Goal: Check status: Check status

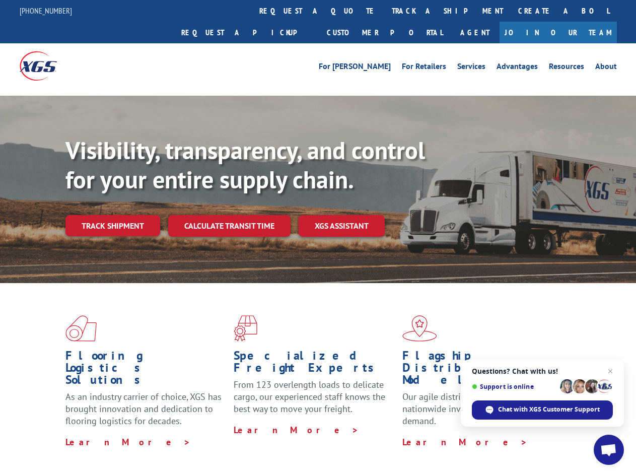
click at [318, 237] on div "Visibility, transparency, and control for your entire supply chain. Track shipm…" at bounding box center [350, 206] width 570 height 140
click at [384, 11] on link "track a shipment" at bounding box center [447, 11] width 126 height 22
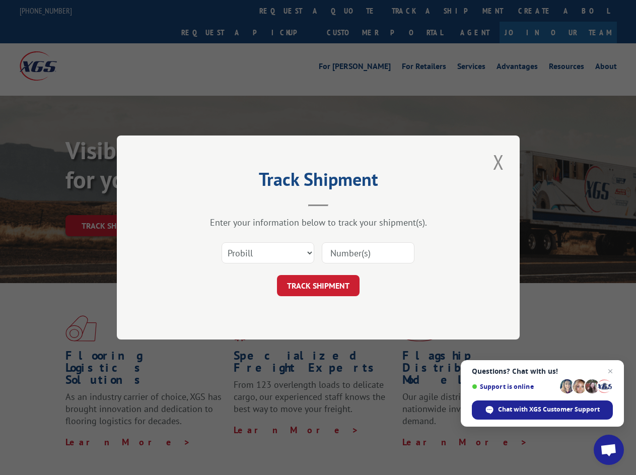
click at [351, 11] on div "Track Shipment Enter your information below to track your shipment(s). Select c…" at bounding box center [318, 237] width 636 height 475
click at [414, 11] on div "Track Shipment Enter your information below to track your shipment(s). Select c…" at bounding box center [318, 237] width 636 height 475
click at [112, 203] on div "Track Shipment Enter your information below to track your shipment(s). Select c…" at bounding box center [318, 237] width 636 height 475
click at [229, 203] on header "Track Shipment" at bounding box center [318, 189] width 302 height 34
click at [342, 203] on header "Track Shipment" at bounding box center [318, 189] width 302 height 34
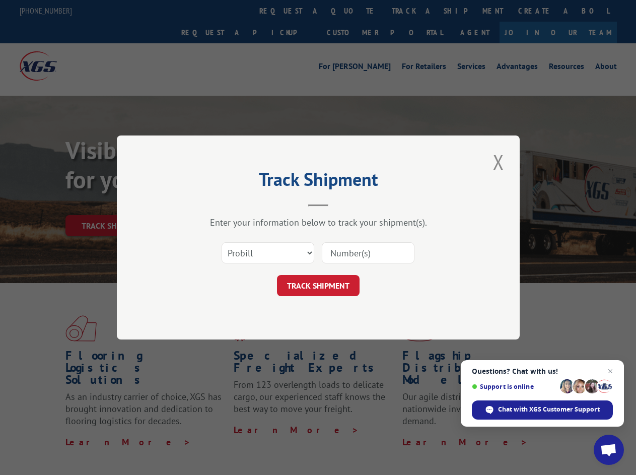
click at [609, 450] on span "Open chat" at bounding box center [608, 451] width 17 height 14
